Goal: Information Seeking & Learning: Learn about a topic

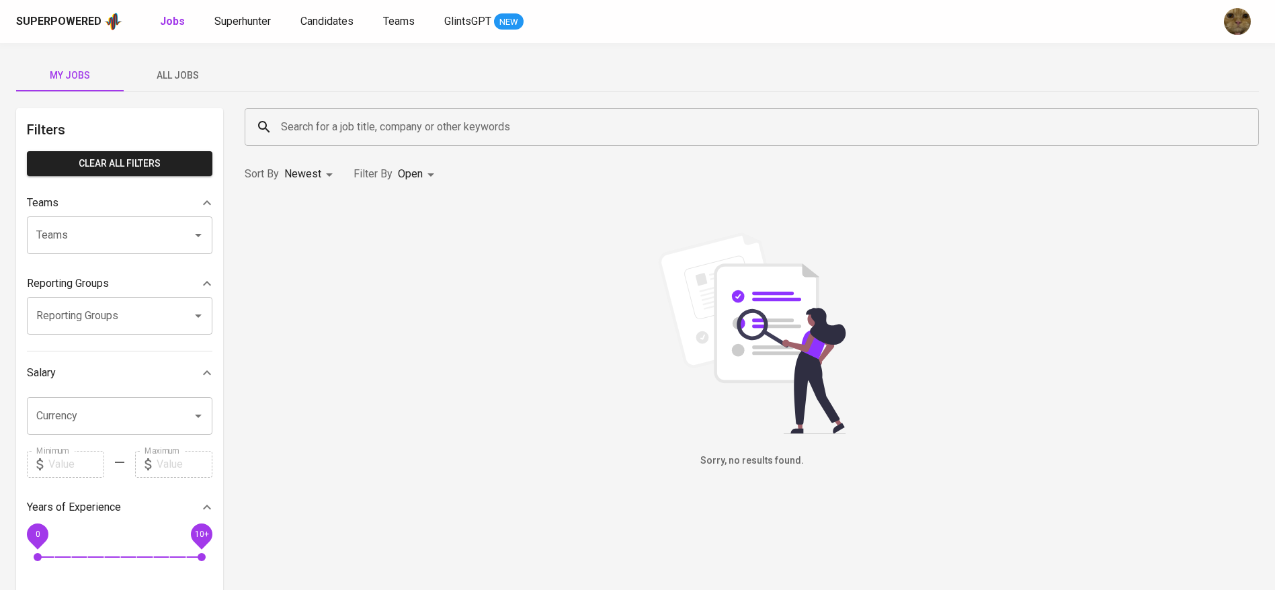
click at [155, 75] on span "All Jobs" at bounding box center [177, 75] width 91 height 17
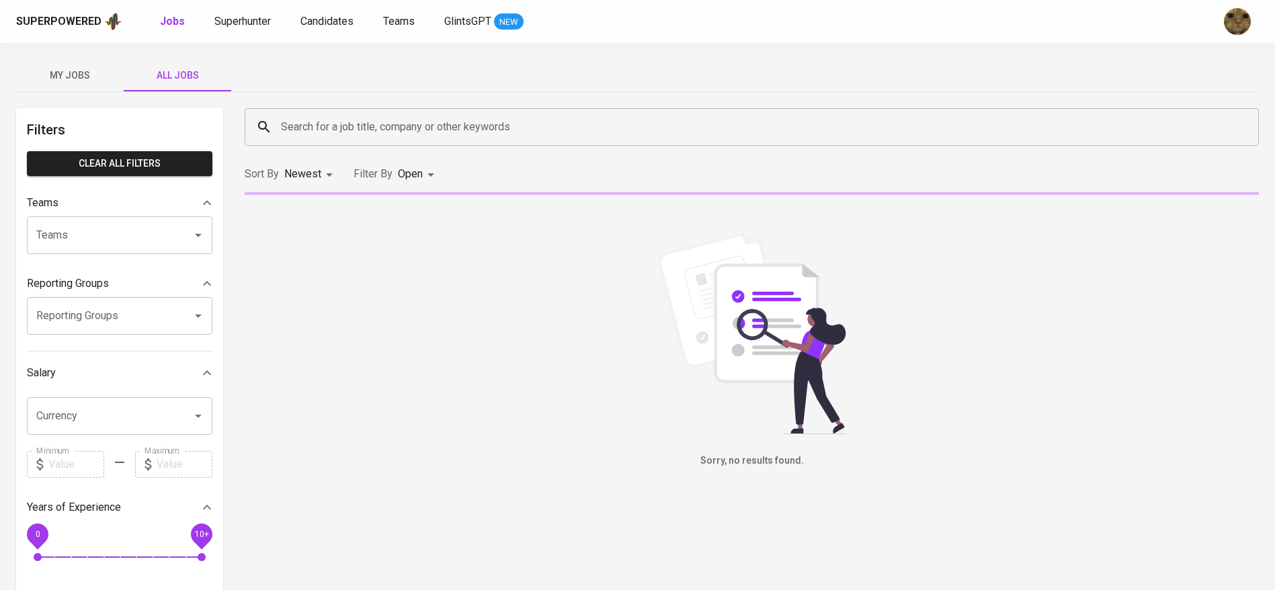
click at [346, 140] on div "Search for a job title, company or other keywords" at bounding box center [752, 127] width 1014 height 38
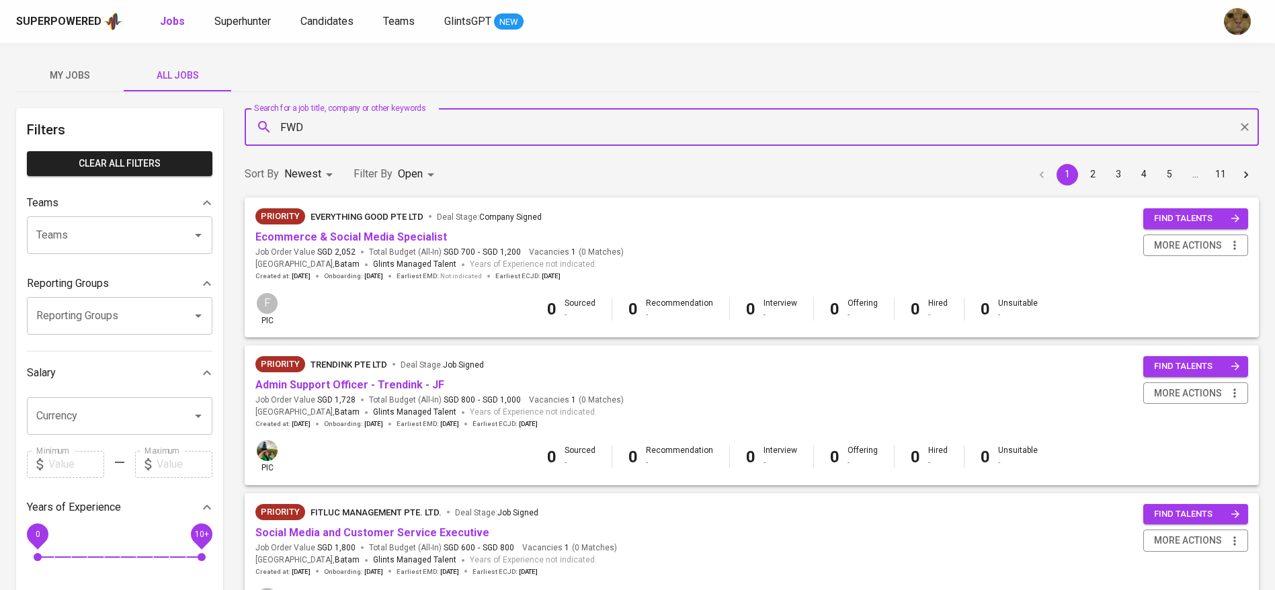
type input "FWD"
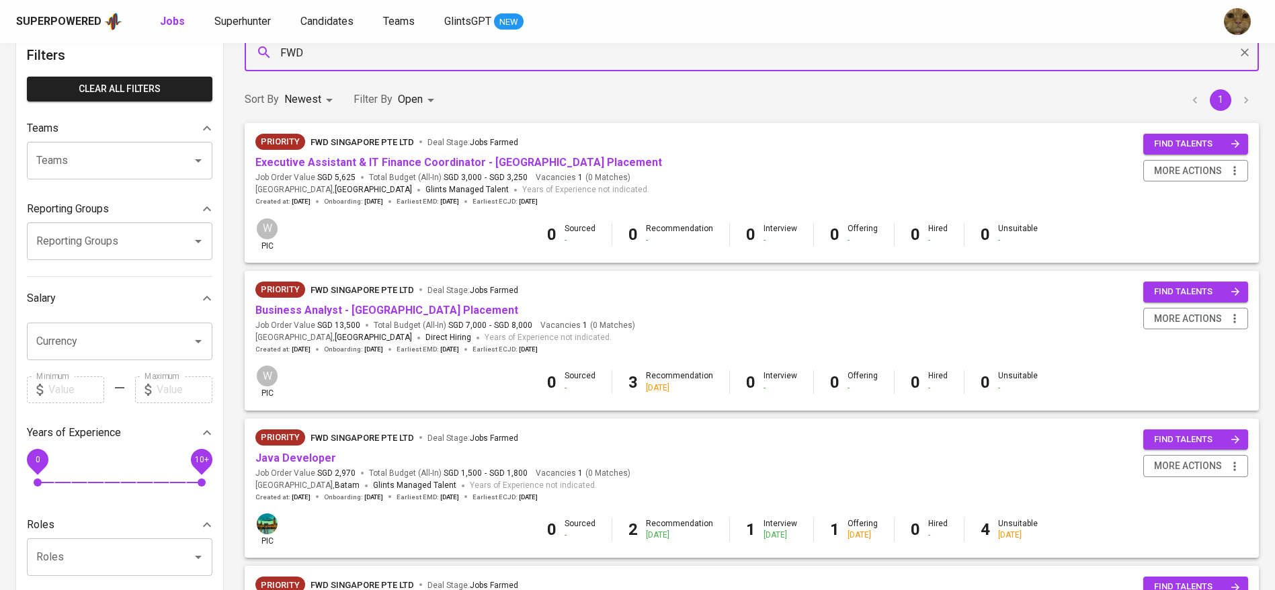
scroll to position [101, 0]
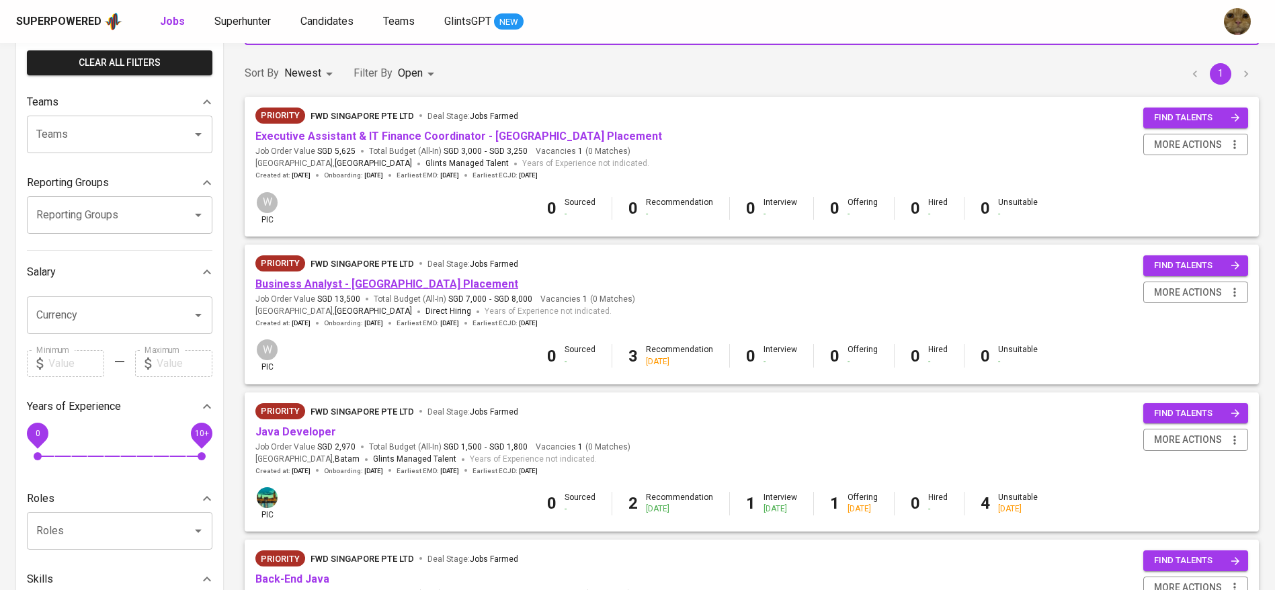
click at [384, 285] on link "Business Analyst - [GEOGRAPHIC_DATA] Placement" at bounding box center [386, 283] width 263 height 13
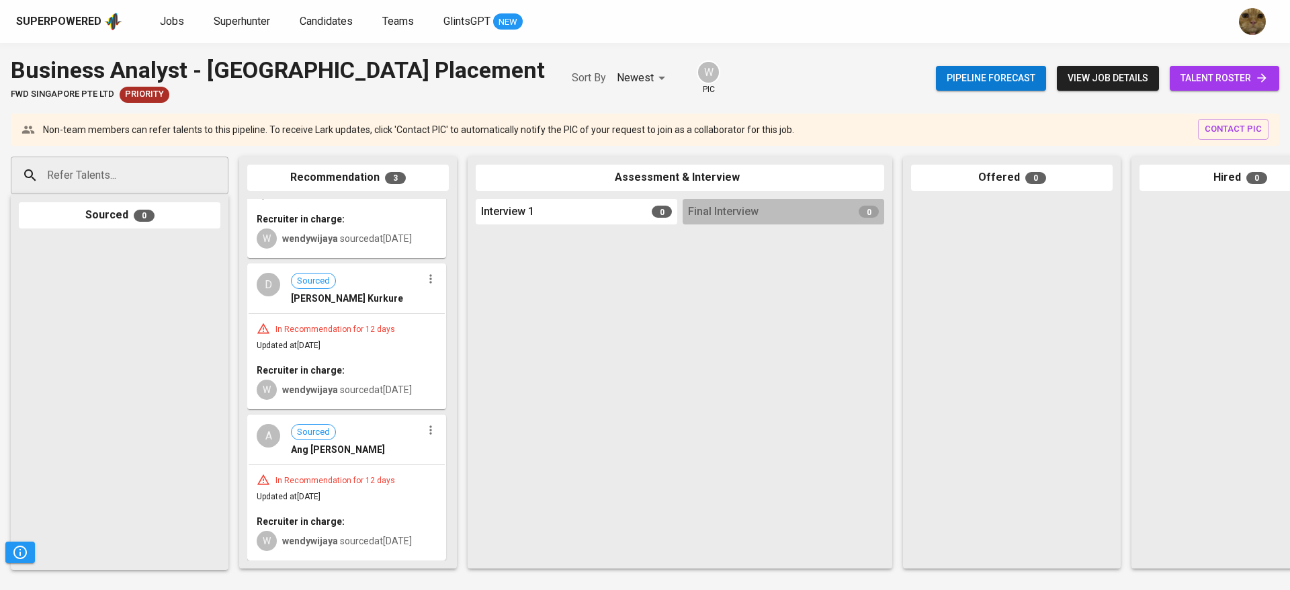
scroll to position [120, 0]
click at [1197, 82] on span "talent roster" at bounding box center [1225, 78] width 88 height 17
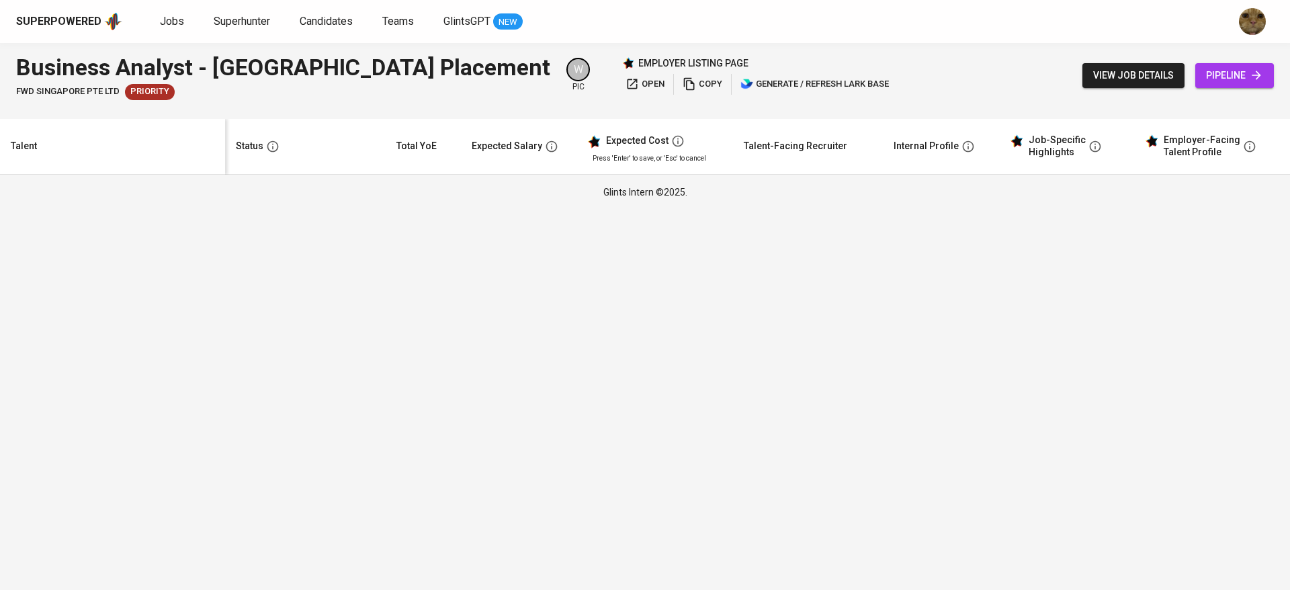
click at [1123, 78] on span "view job details" at bounding box center [1133, 75] width 81 height 17
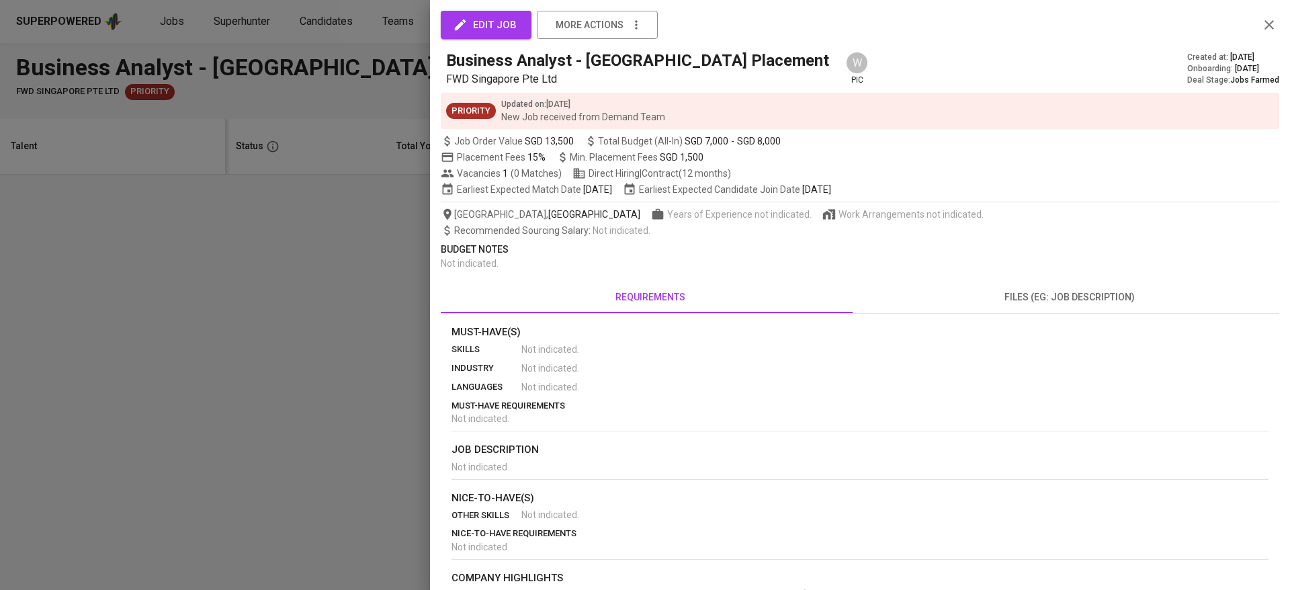
click at [1043, 277] on div "edit job more actions Business Analyst - [GEOGRAPHIC_DATA] Placement FWD Singap…" at bounding box center [860, 358] width 839 height 684
click at [1045, 289] on span "files (eg: job description)" at bounding box center [1069, 297] width 403 height 17
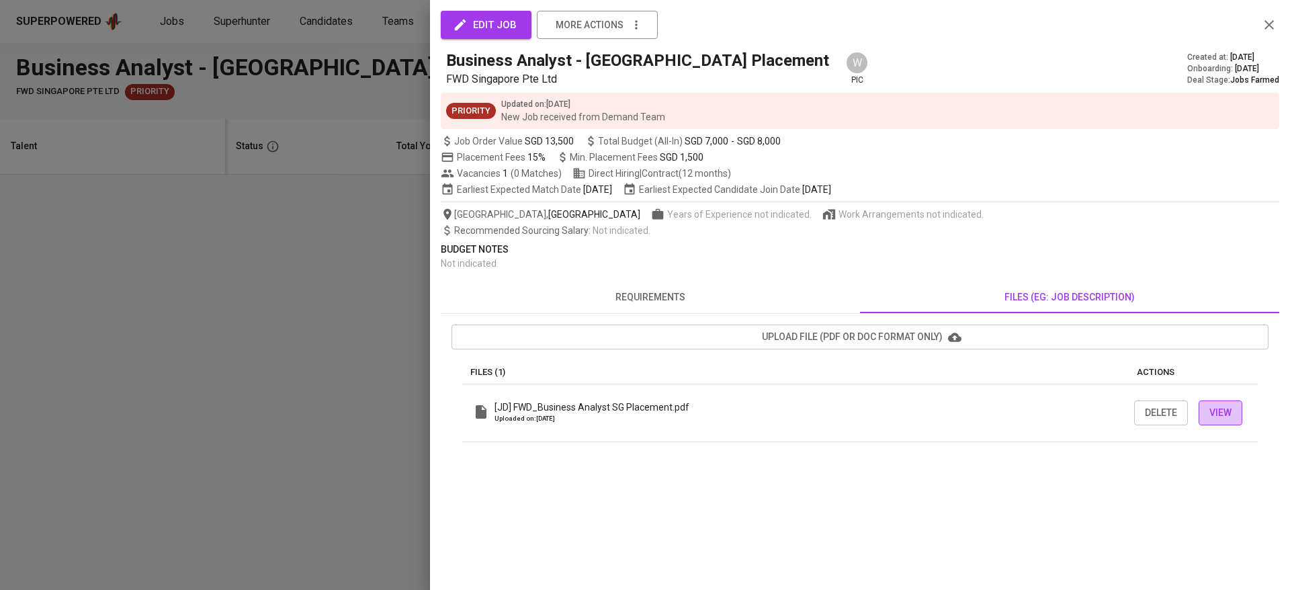
click at [1219, 409] on span "View" at bounding box center [1220, 412] width 22 height 17
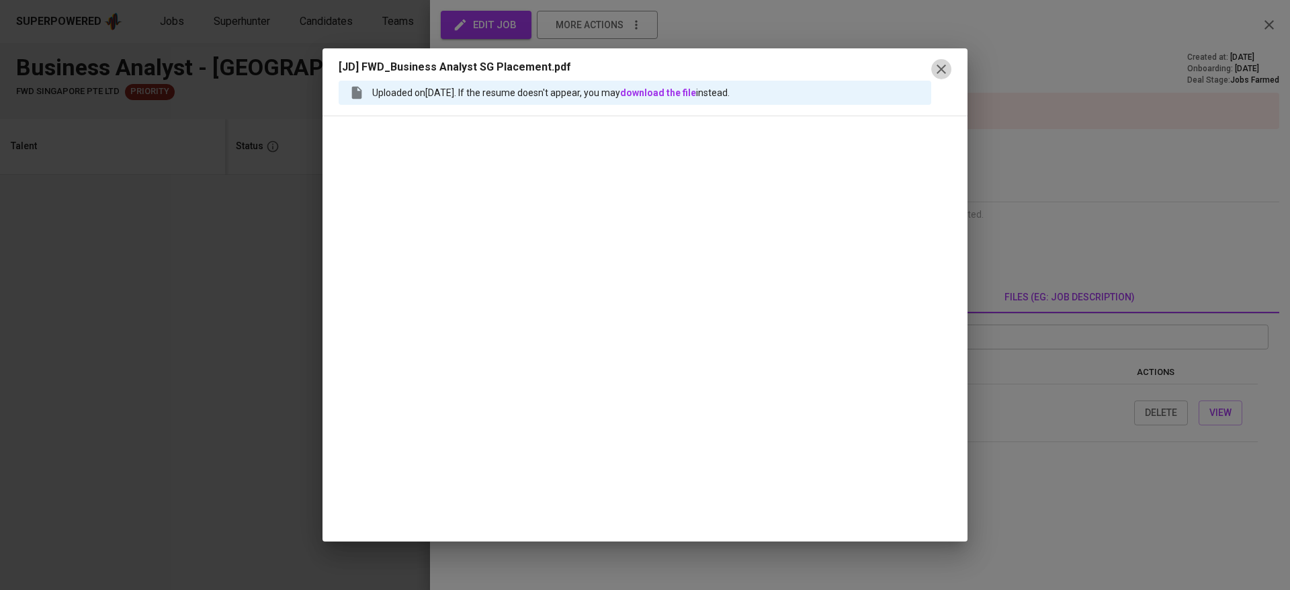
click at [934, 72] on icon "button" at bounding box center [941, 69] width 16 height 16
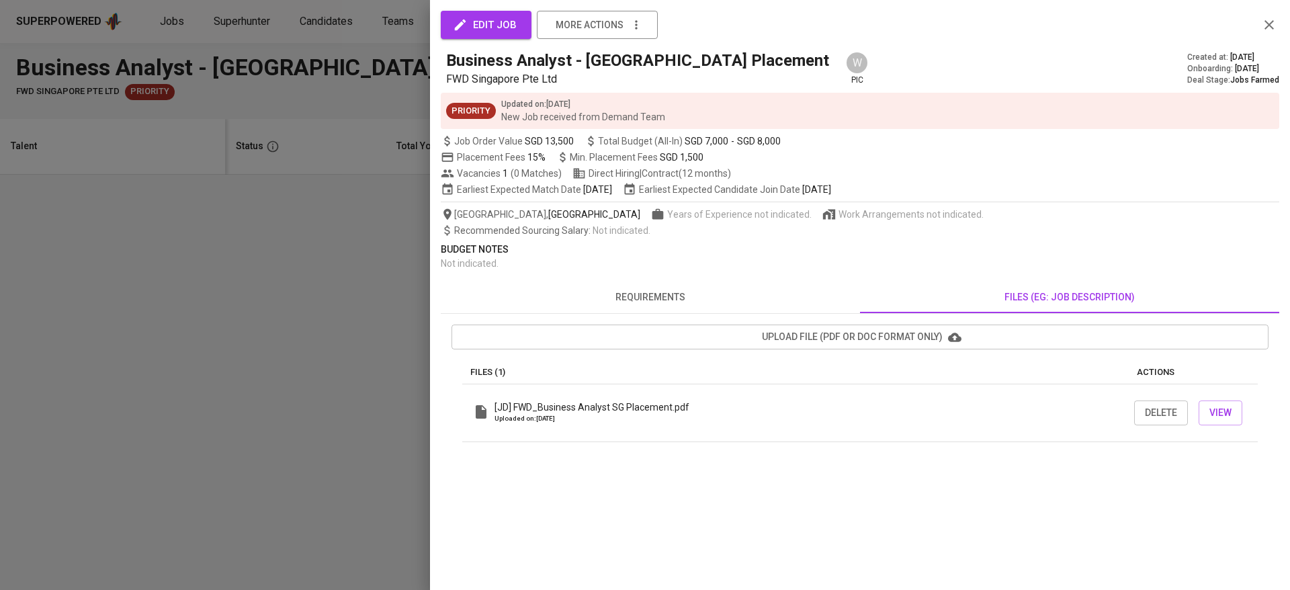
click at [1267, 17] on icon "button" at bounding box center [1269, 25] width 16 height 16
click at [1262, 19] on icon "button" at bounding box center [1269, 25] width 16 height 16
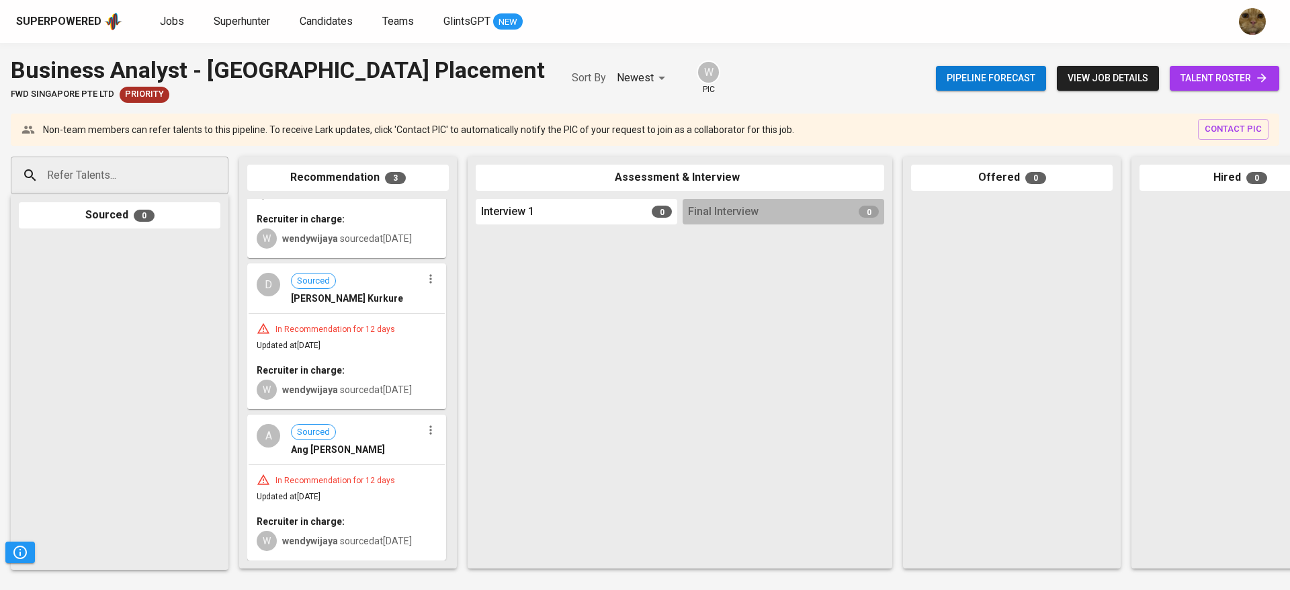
scroll to position [120, 0]
click at [387, 474] on div "In Recommendation for 12 days Updated at [DATE] Recruiter in charge: W wendywij…" at bounding box center [347, 512] width 196 height 94
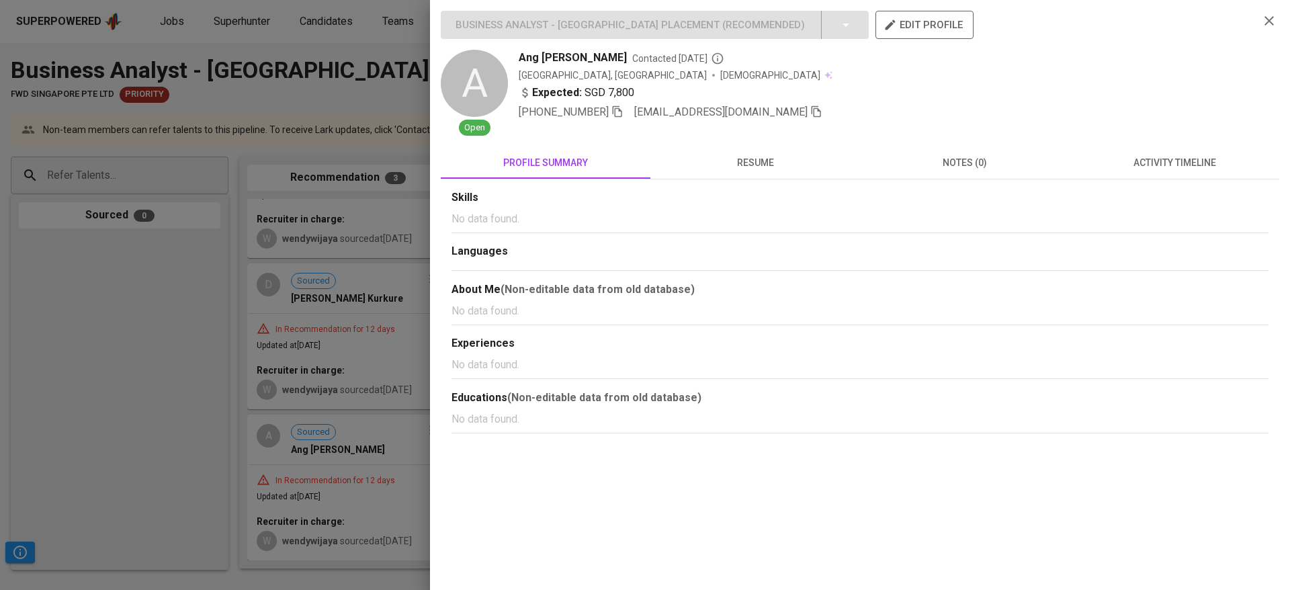
click at [794, 165] on span "resume" at bounding box center [755, 163] width 194 height 17
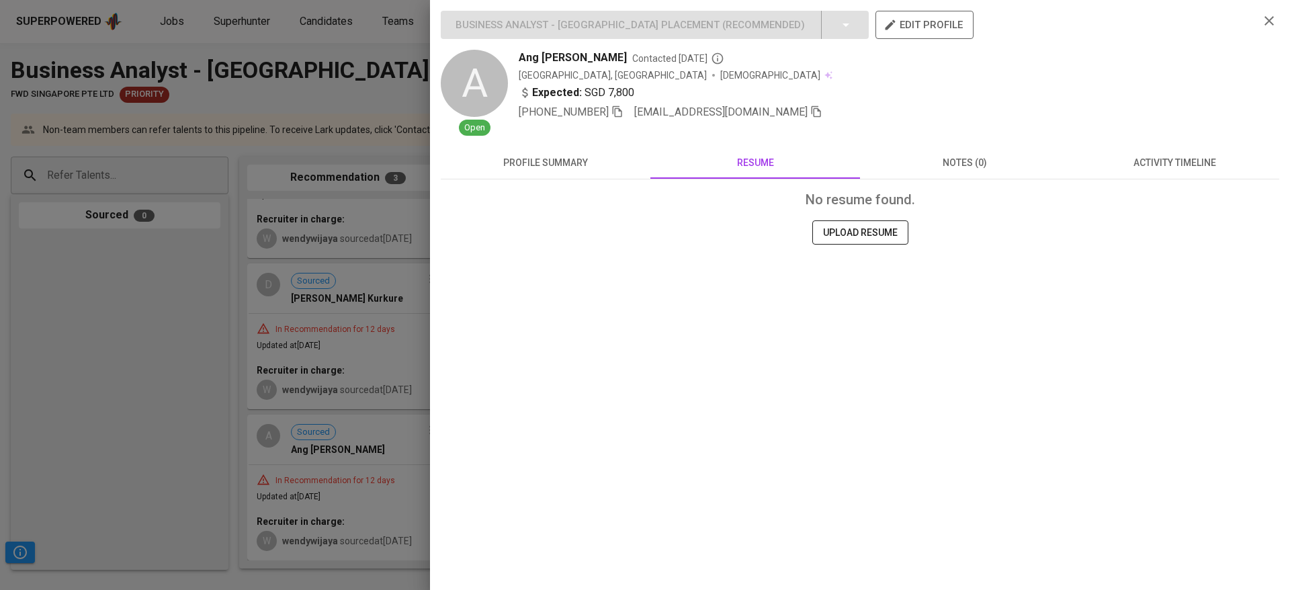
click at [176, 300] on div at bounding box center [645, 295] width 1290 height 590
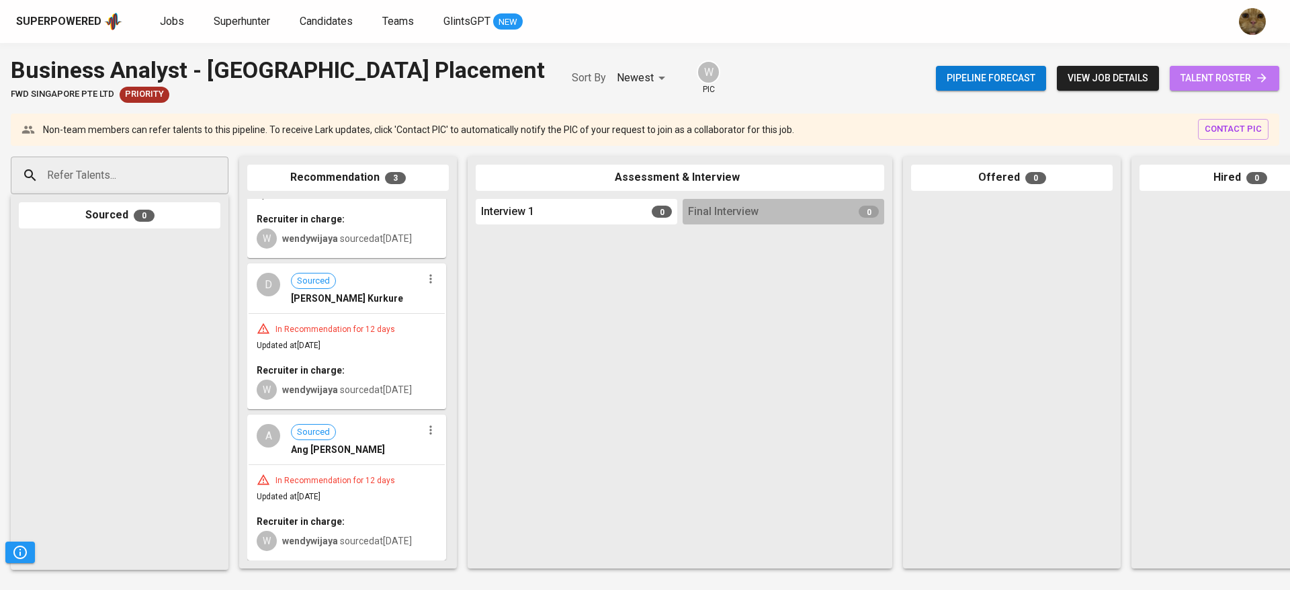
click at [1211, 73] on span "talent roster" at bounding box center [1225, 78] width 88 height 17
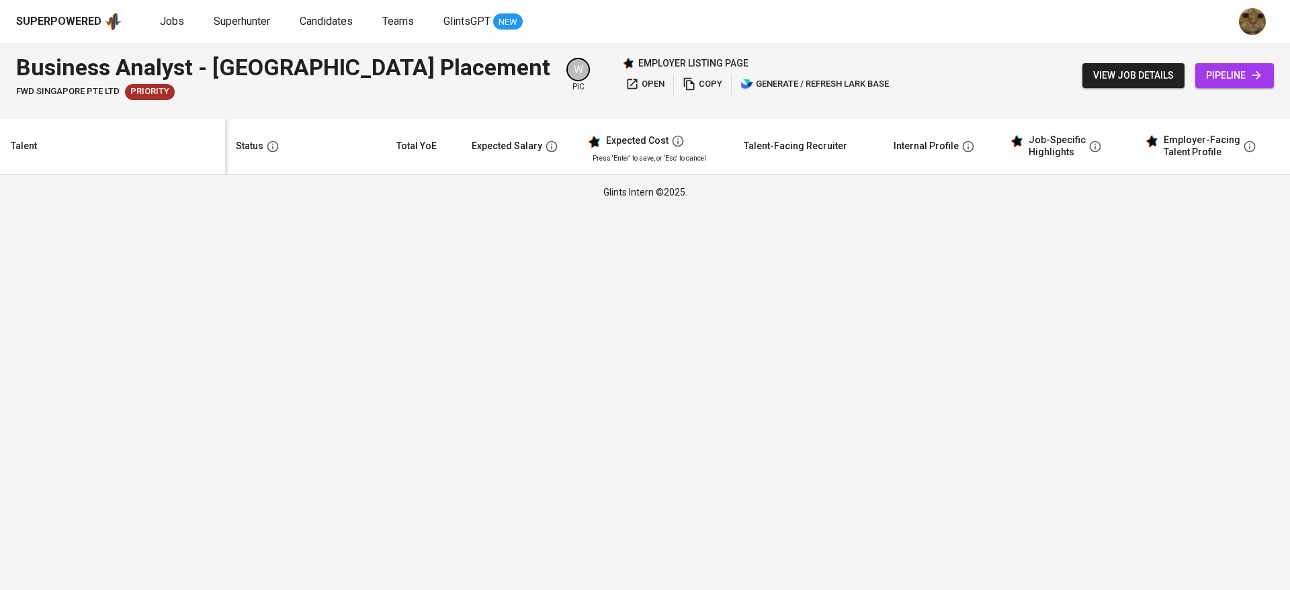
click at [1207, 80] on span "pipeline" at bounding box center [1234, 75] width 57 height 17
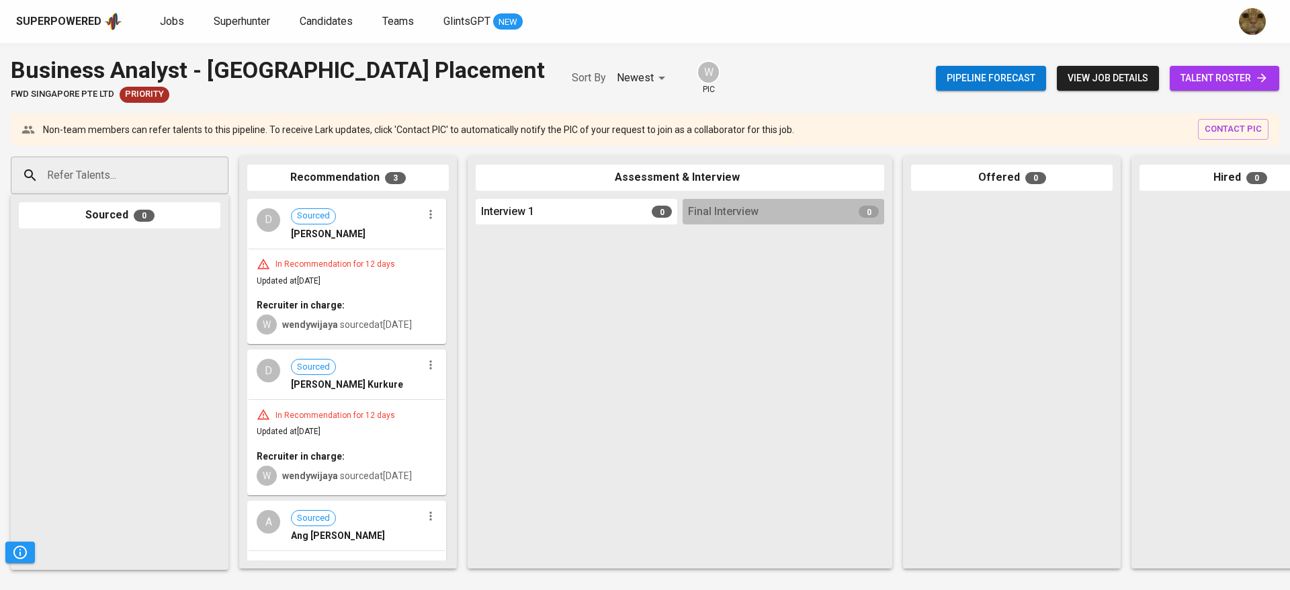
click at [386, 292] on div "In Recommendation for 12 days Updated at Sep 05, 2025 Recruiter in charge: W we…" at bounding box center [347, 296] width 196 height 94
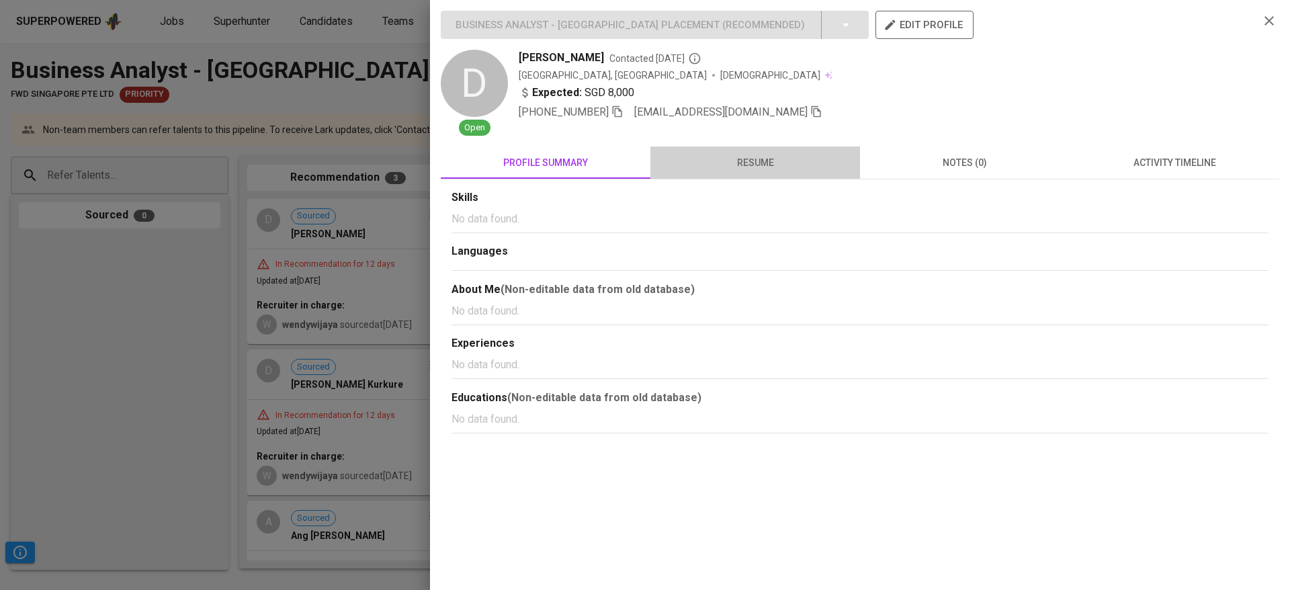
click at [769, 147] on button "resume" at bounding box center [755, 162] width 210 height 32
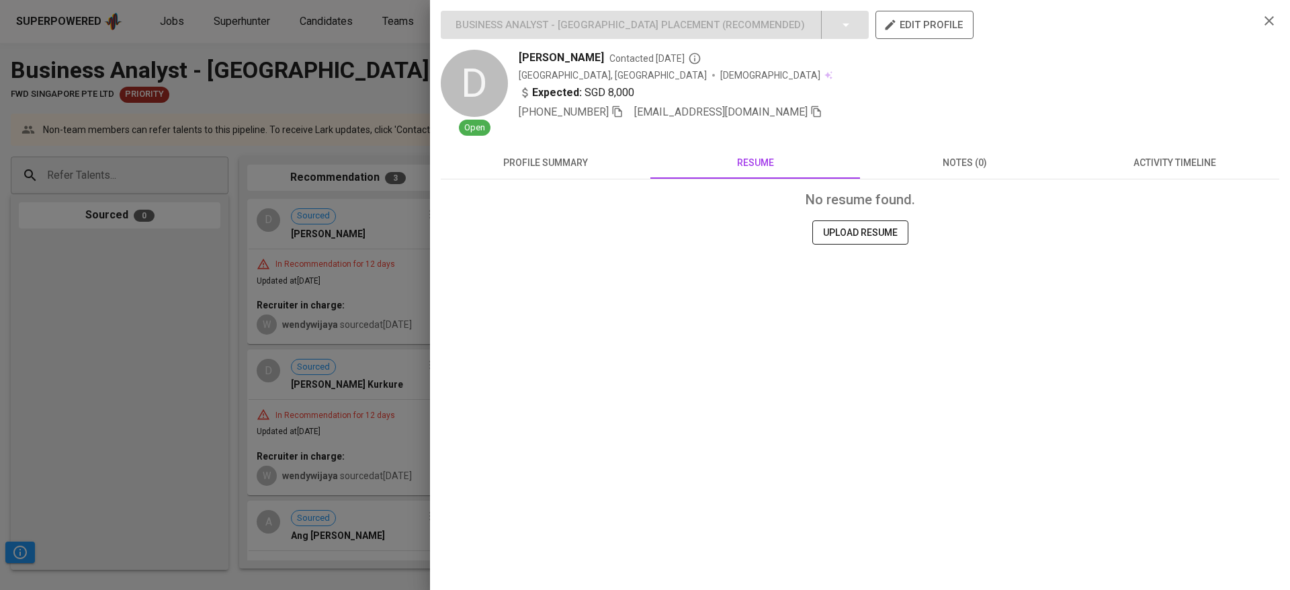
click at [1134, 138] on div "Business Analyst - Singapore Placement ( Recommended ) edit profile D Open Divy…" at bounding box center [860, 168] width 839 height 314
click at [1135, 148] on button "activity timeline" at bounding box center [1175, 162] width 210 height 32
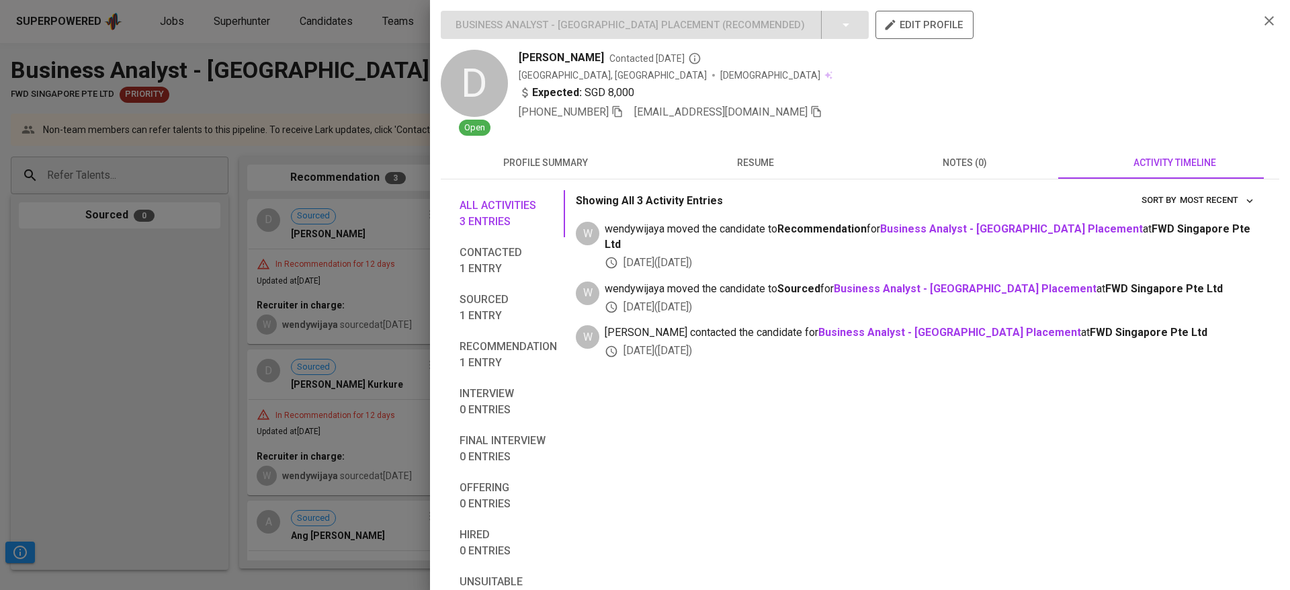
click at [186, 510] on div at bounding box center [645, 295] width 1290 height 590
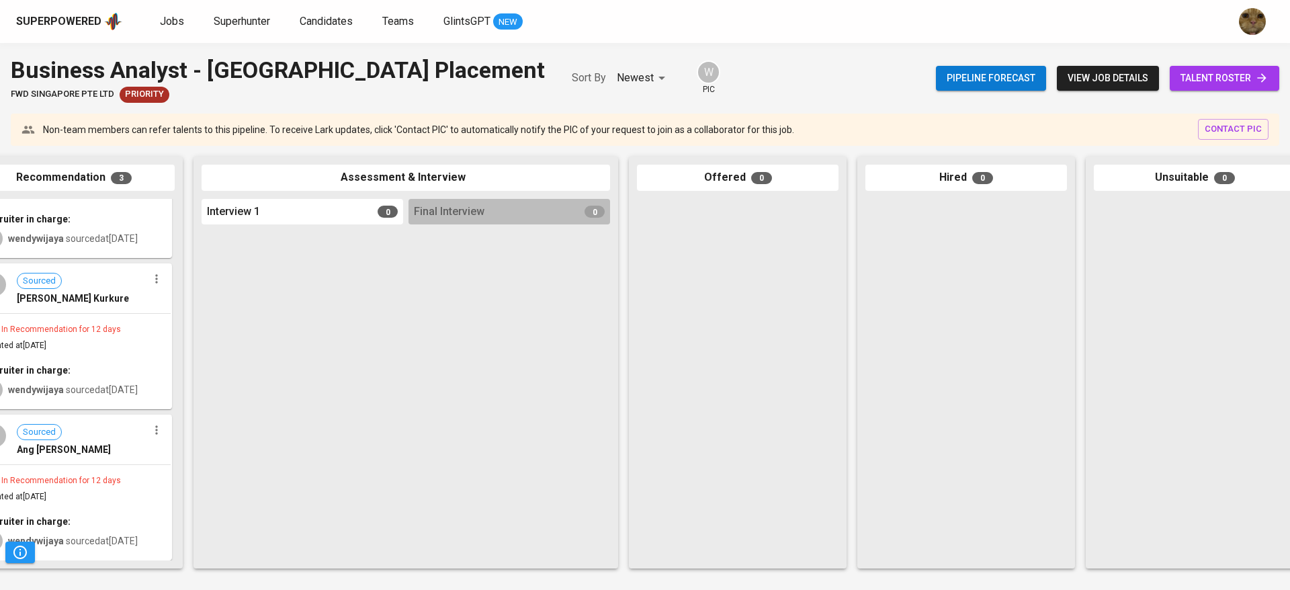
scroll to position [0, 310]
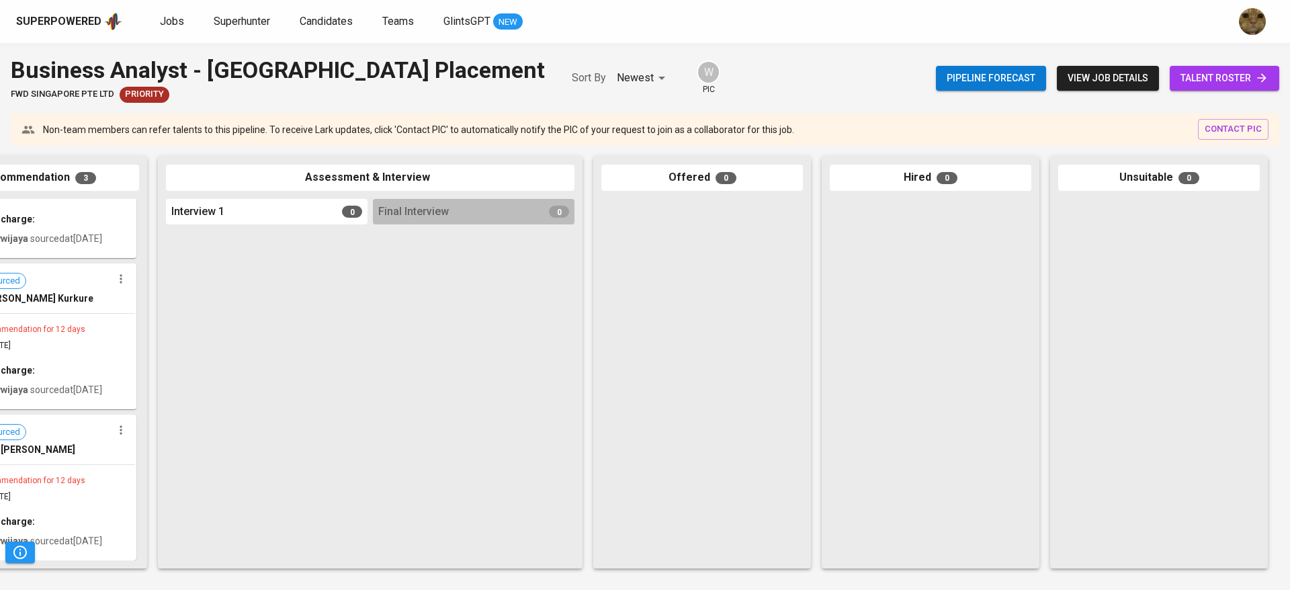
click at [1107, 71] on span "view job details" at bounding box center [1108, 78] width 81 height 17
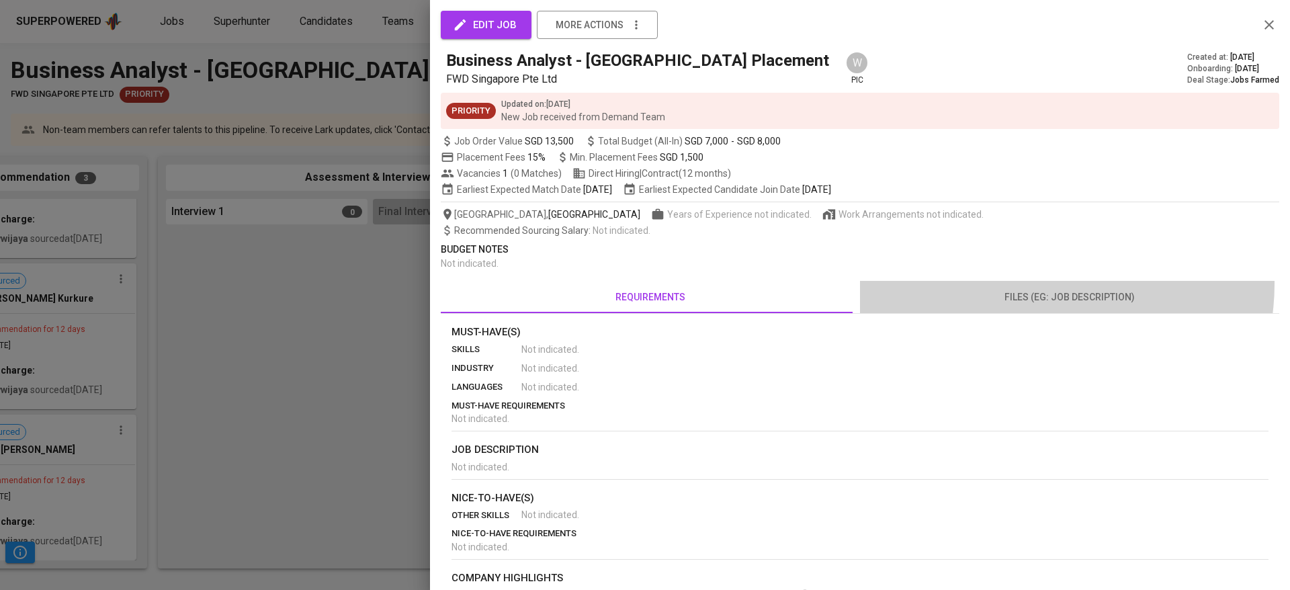
click at [1030, 284] on button "files (eg: job description)" at bounding box center [1069, 297] width 419 height 32
